Goal: Navigation & Orientation: Find specific page/section

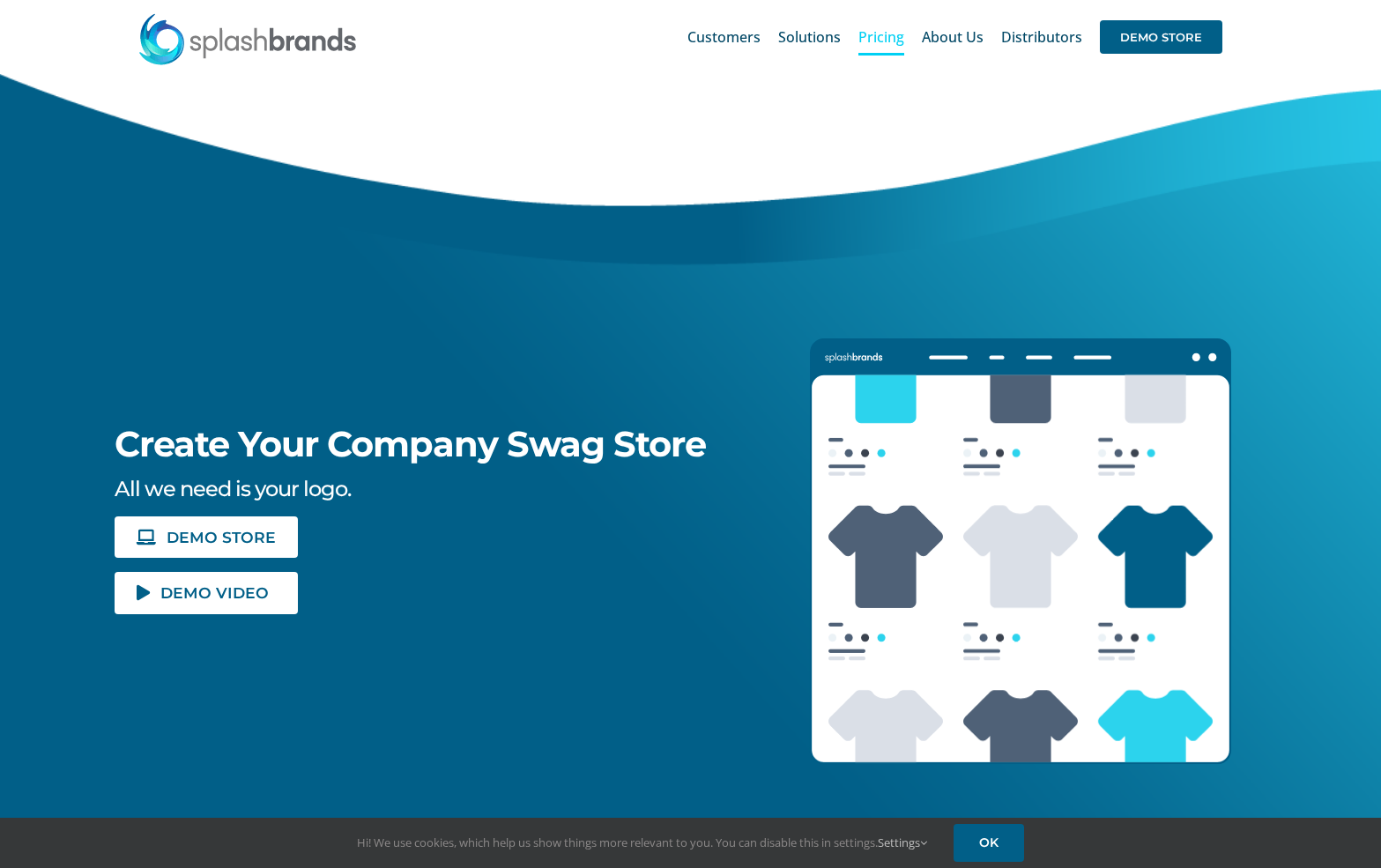
click at [896, 39] on span "Pricing" at bounding box center [881, 37] width 46 height 14
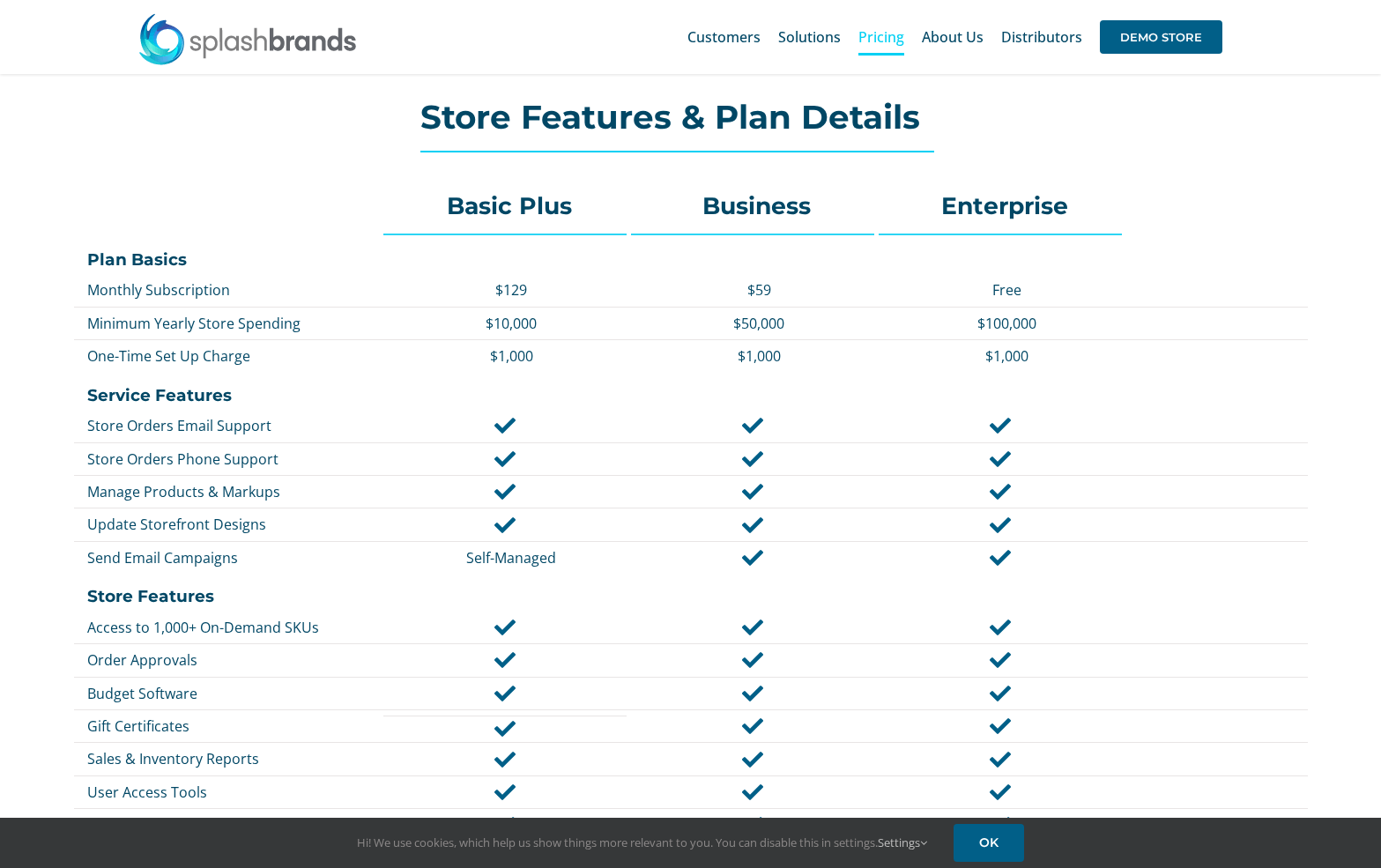
scroll to position [670, 0]
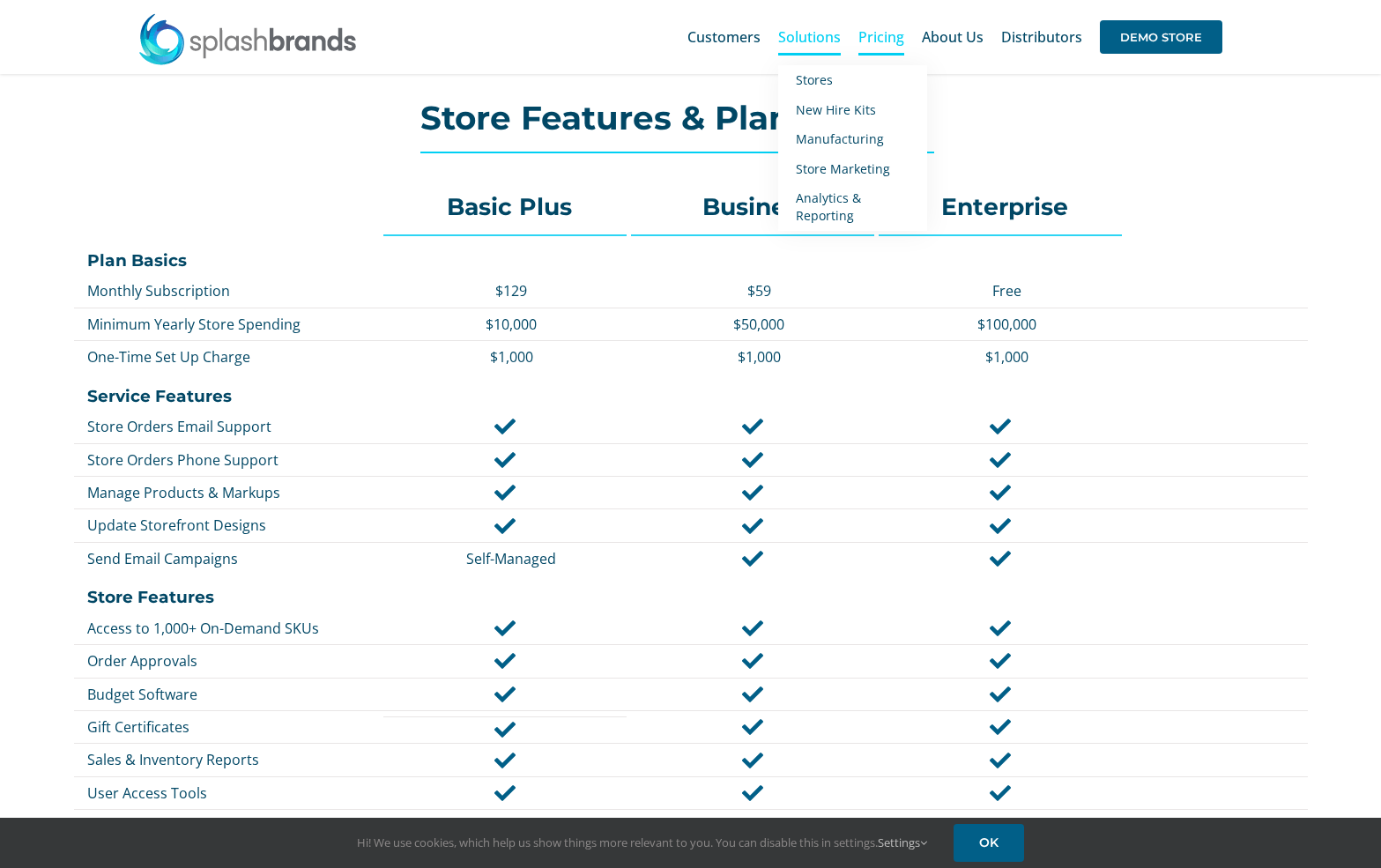
click at [810, 38] on span "Solutions" at bounding box center [809, 37] width 63 height 14
click at [827, 80] on span "Stores" at bounding box center [813, 80] width 37 height 17
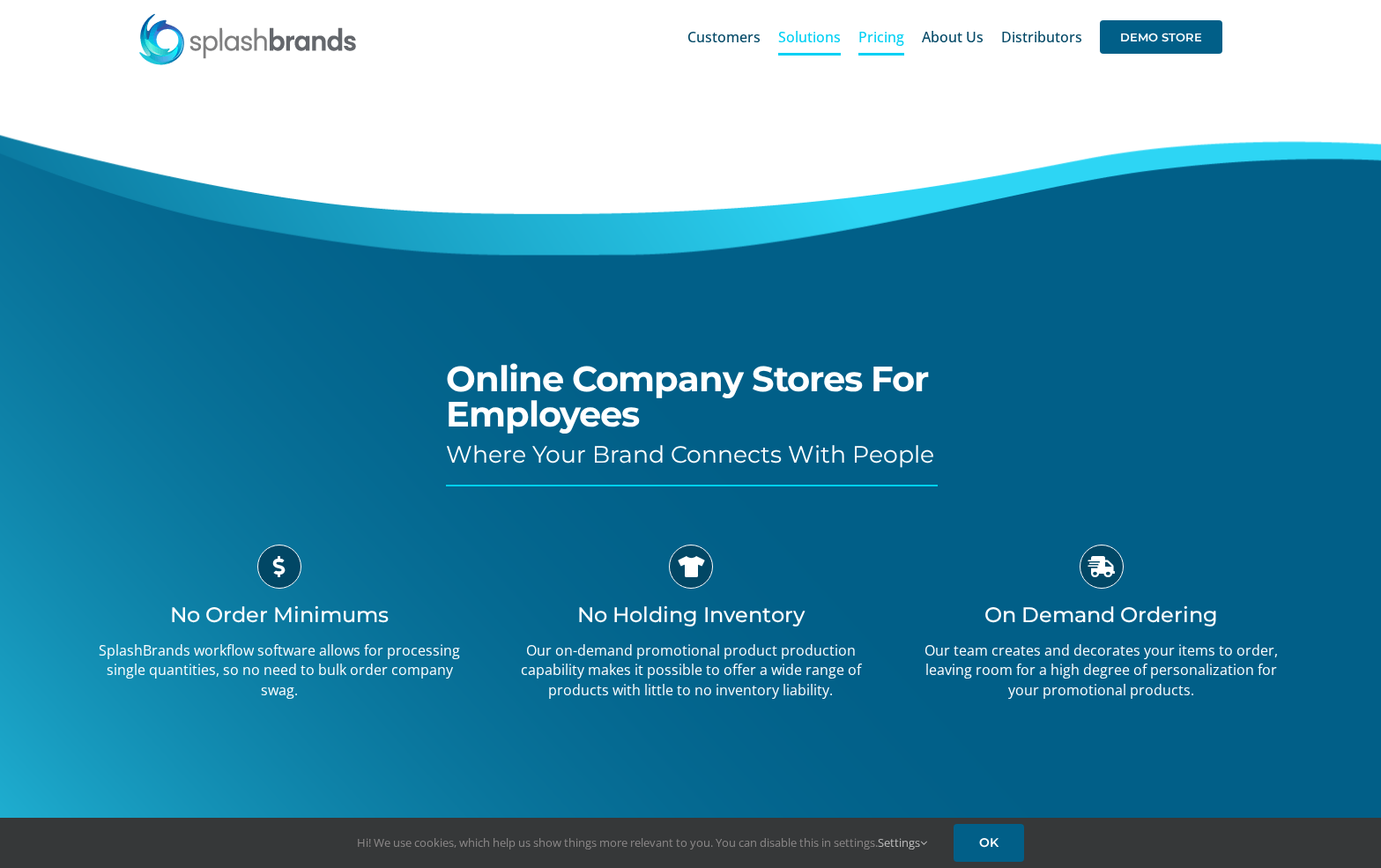
click at [879, 40] on span "Pricing" at bounding box center [881, 37] width 46 height 14
